Goal: Transaction & Acquisition: Subscribe to service/newsletter

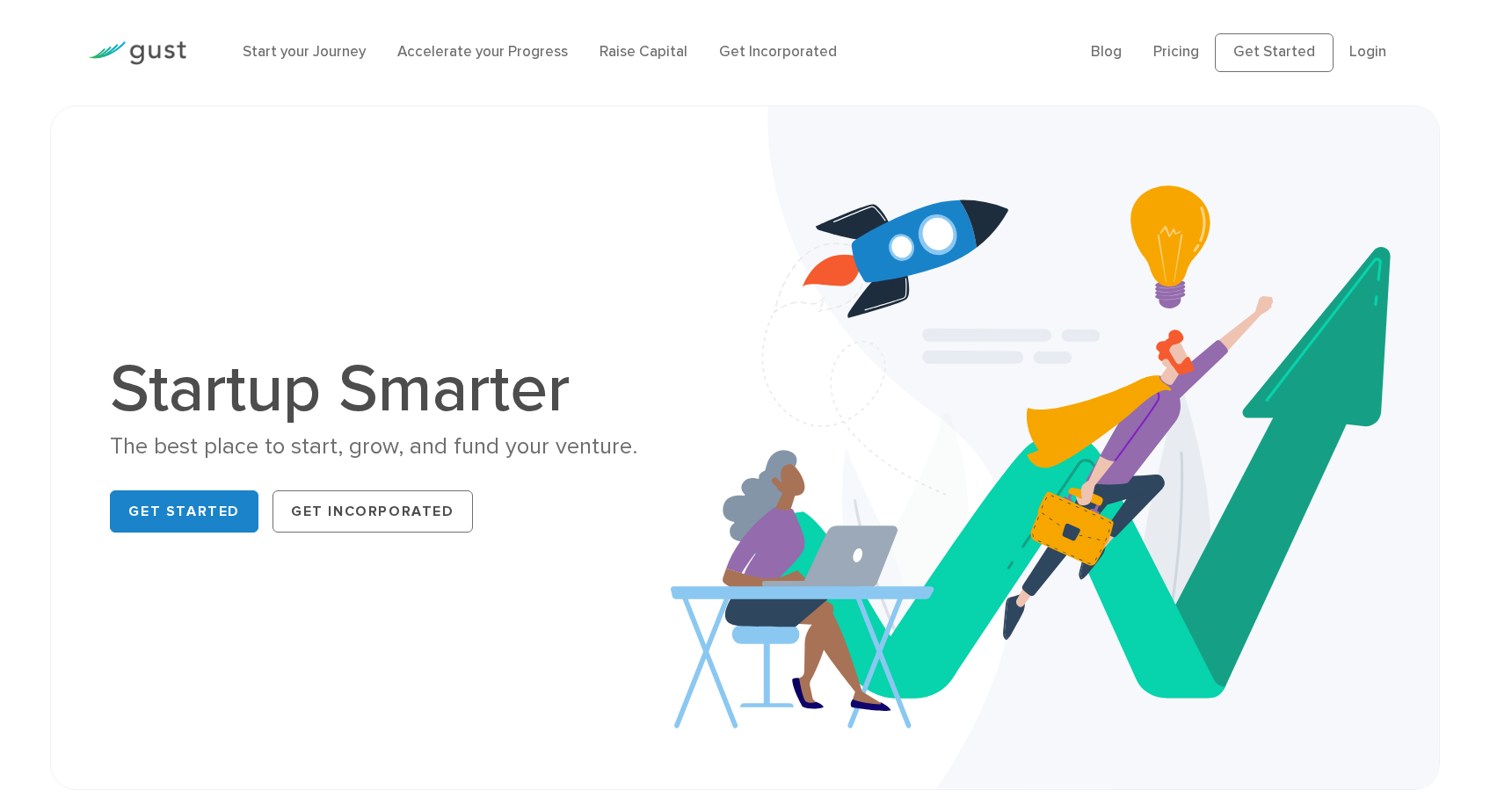
click at [1108, 71] on ul "Blog FAQ Pricing Get Started Login Login" at bounding box center [1246, 53] width 311 height 39
click at [1153, 60] on link "Pricing" at bounding box center [1176, 52] width 46 height 18
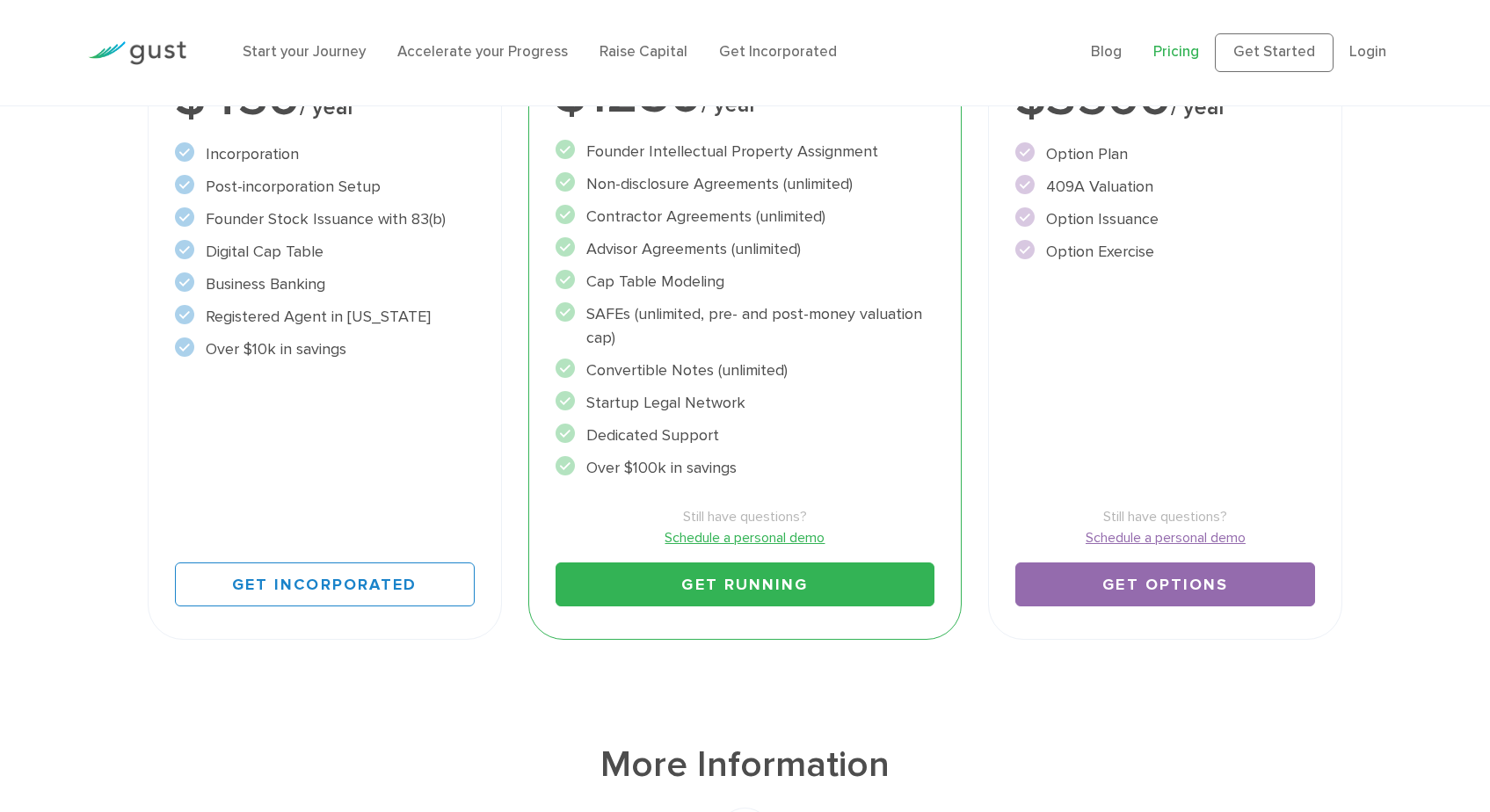
scroll to position [477, 0]
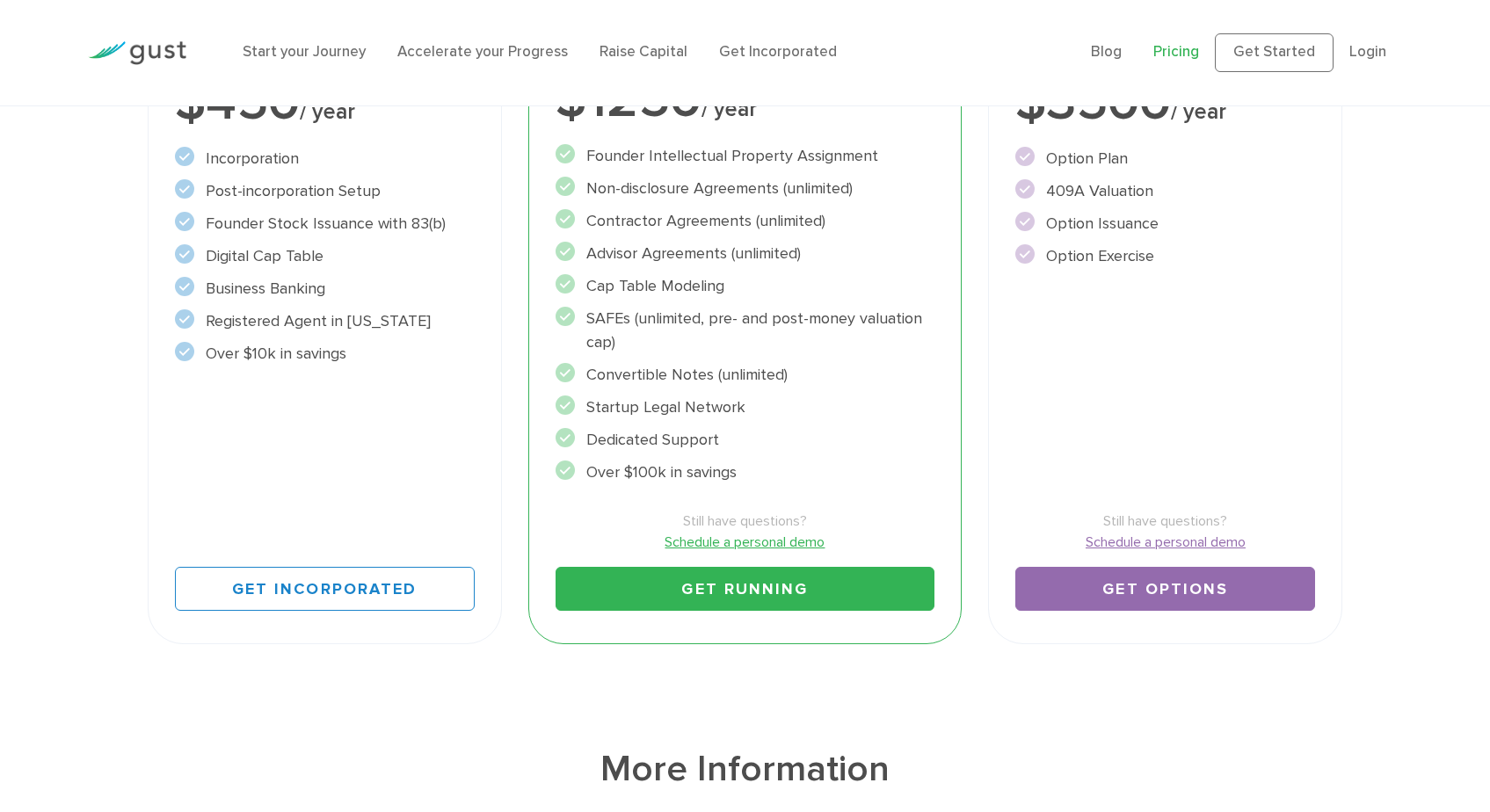
click at [1166, 611] on link "Get Options" at bounding box center [1165, 589] width 299 height 44
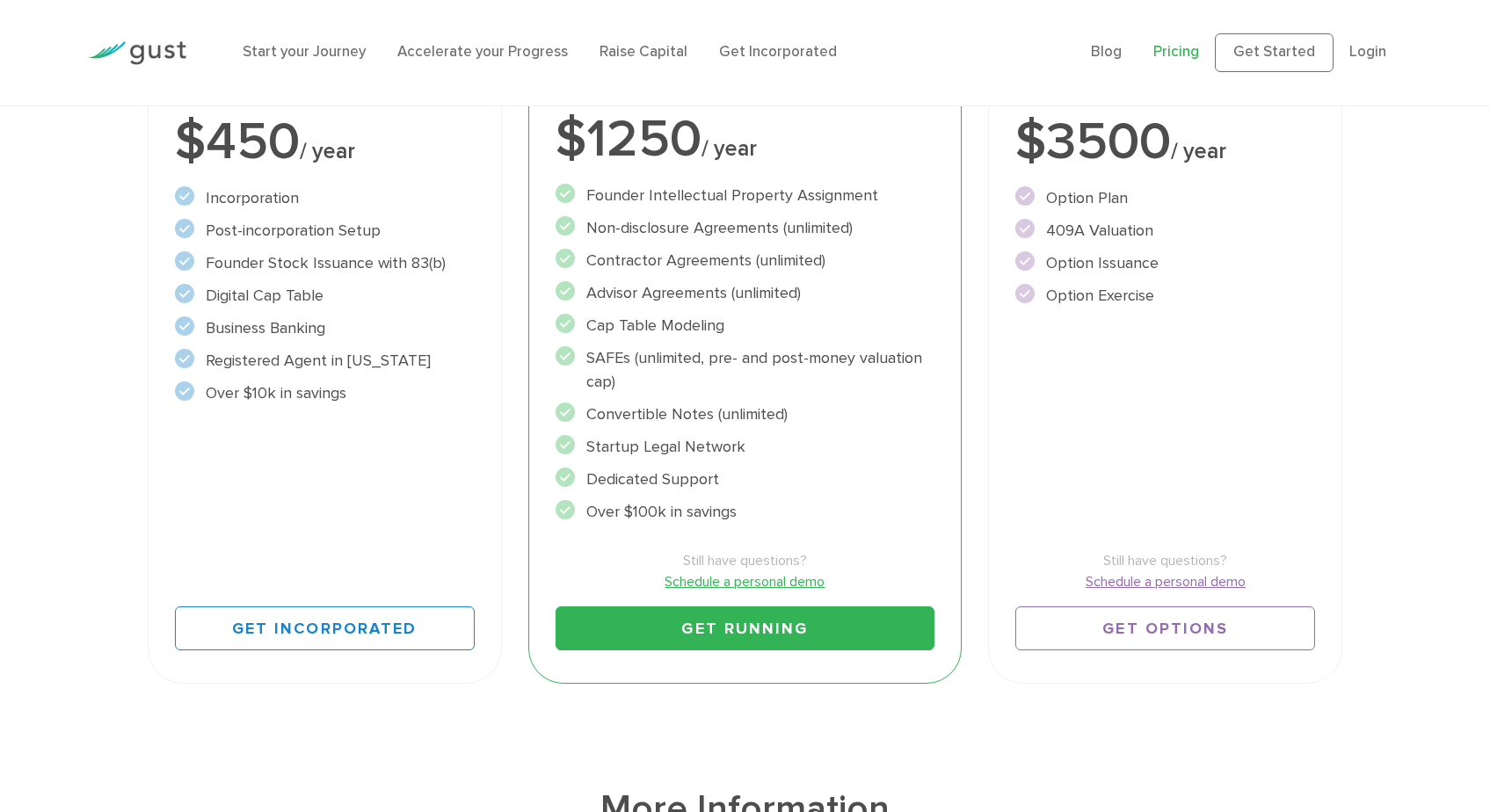
scroll to position [329, 0]
